Goal: Use online tool/utility: Utilize a website feature to perform a specific function

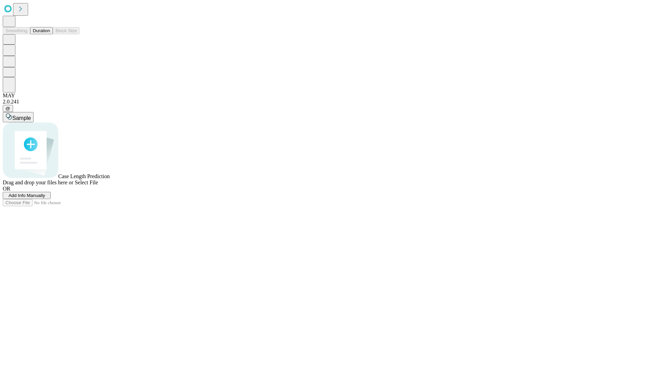
click at [50, 34] on button "Duration" at bounding box center [41, 30] width 23 height 7
click at [98, 186] on span "Select File" at bounding box center [86, 183] width 23 height 6
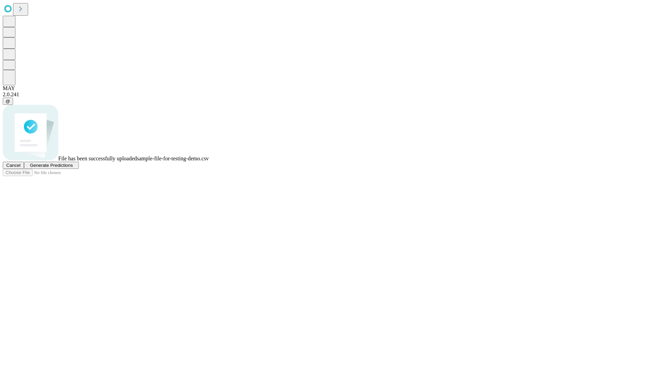
click at [73, 168] on span "Generate Predictions" at bounding box center [51, 165] width 43 height 5
